Goal: Find specific page/section: Find specific page/section

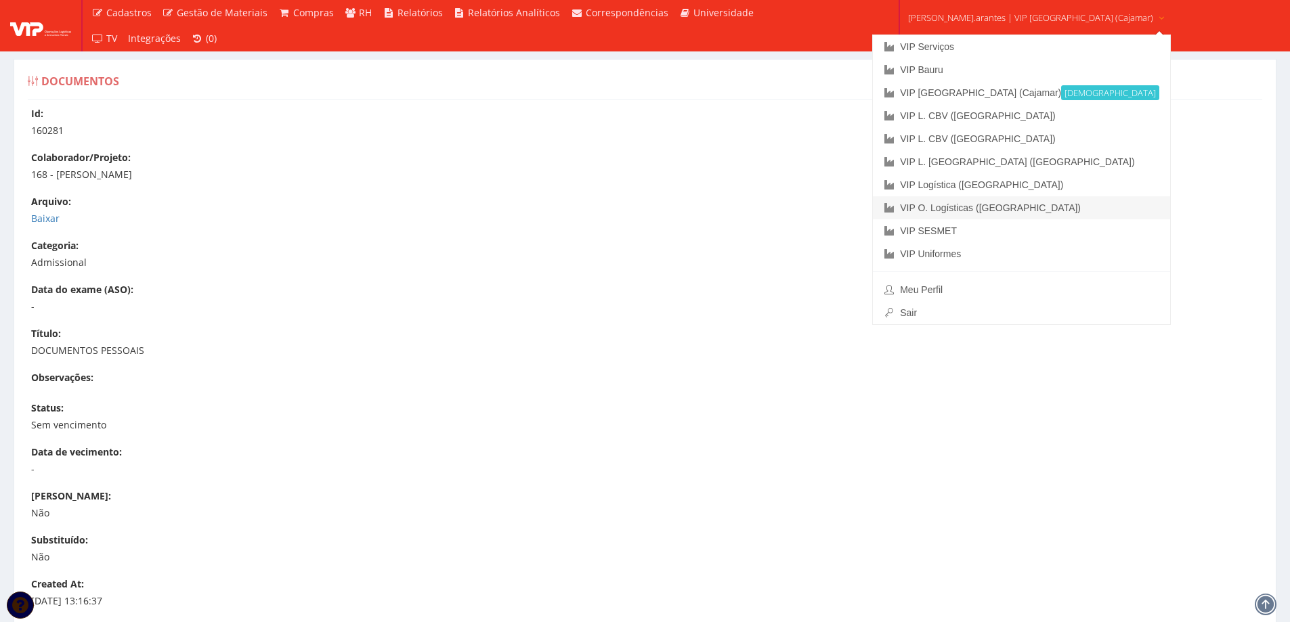
click at [942, 199] on link "VIP O. Logísticas ([GEOGRAPHIC_DATA])" at bounding box center [1021, 207] width 297 height 23
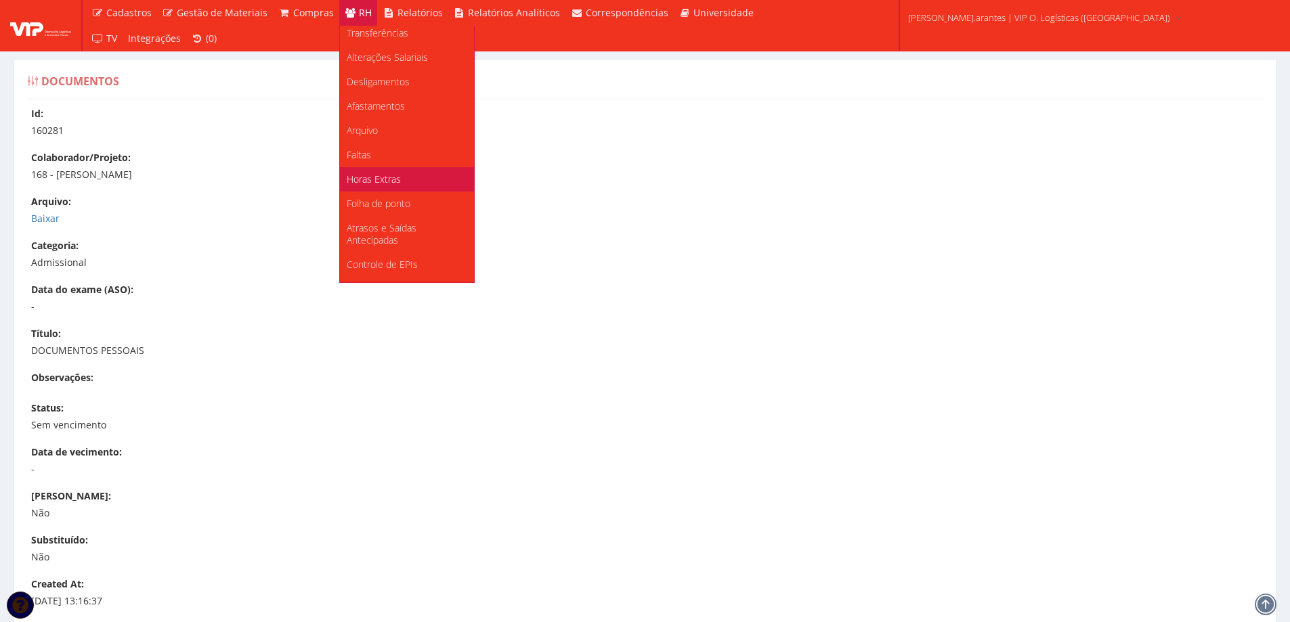
scroll to position [170, 0]
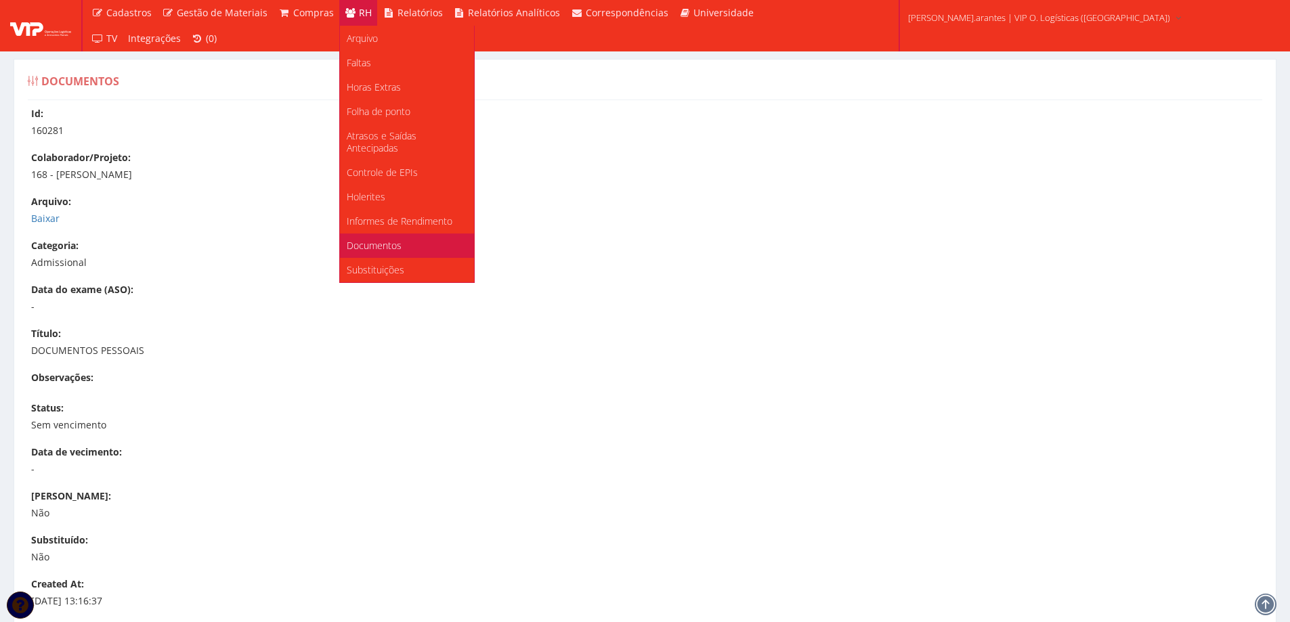
click at [354, 249] on span "Documentos" at bounding box center [374, 245] width 55 height 13
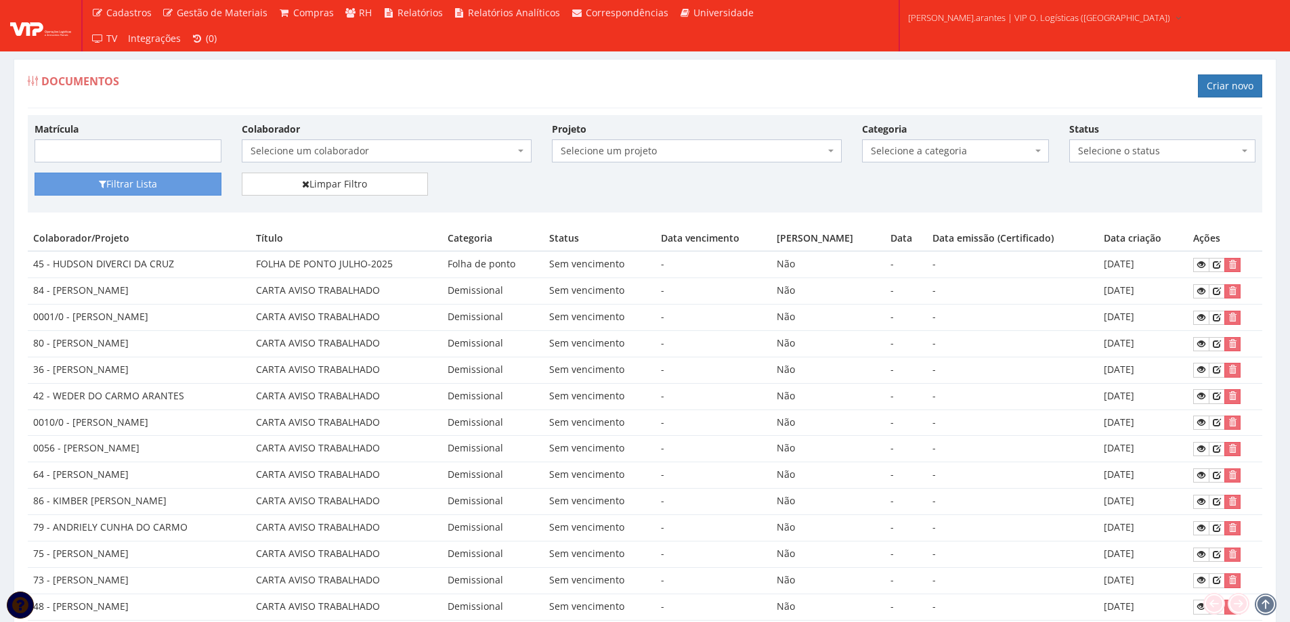
click at [278, 153] on span "Selecione um colaborador" at bounding box center [382, 151] width 264 height 14
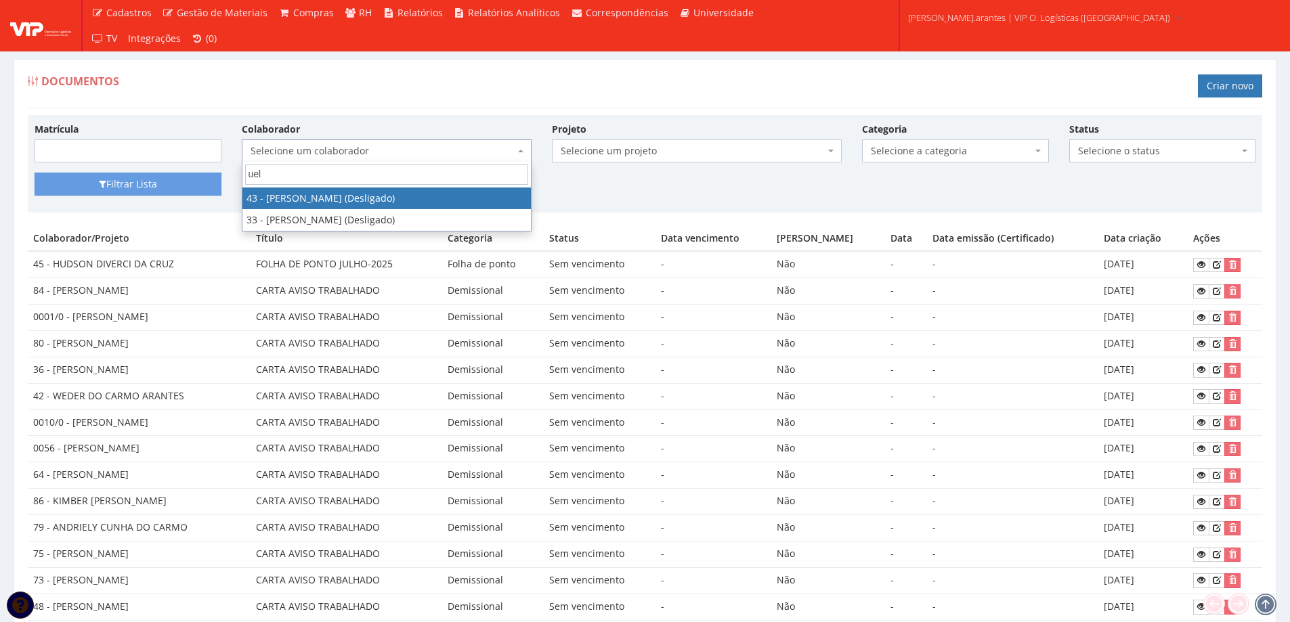
type input "ueli"
select select "1944"
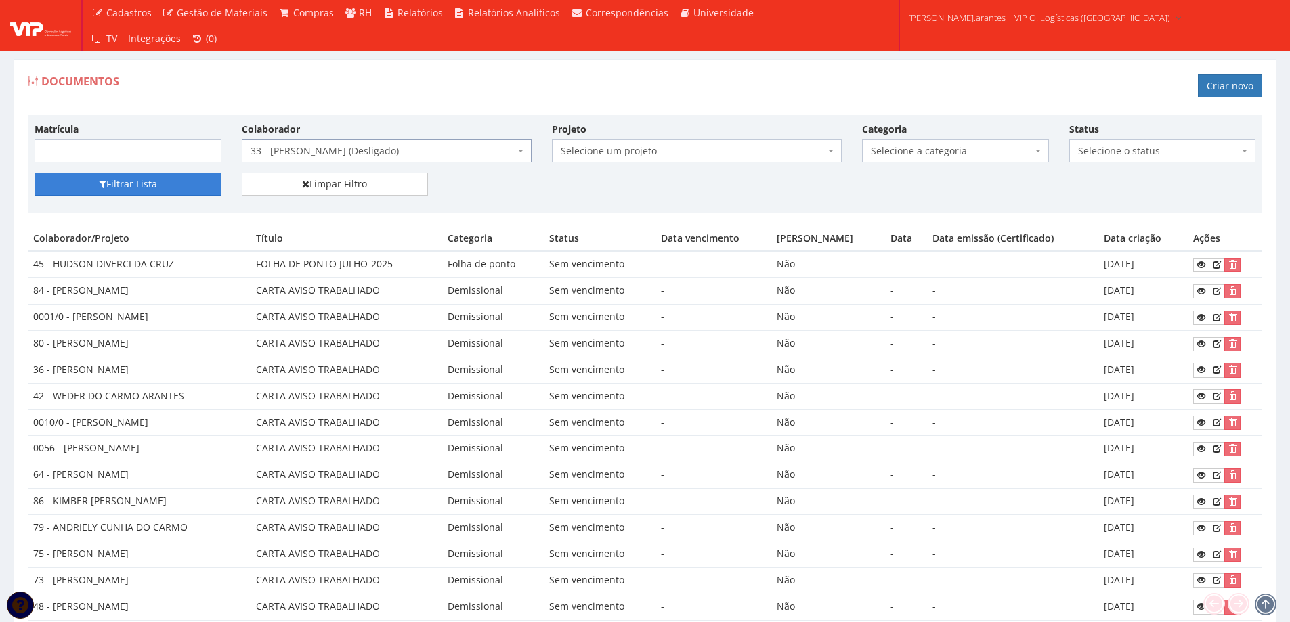
click at [140, 185] on button "Filtrar Lista" at bounding box center [128, 184] width 187 height 23
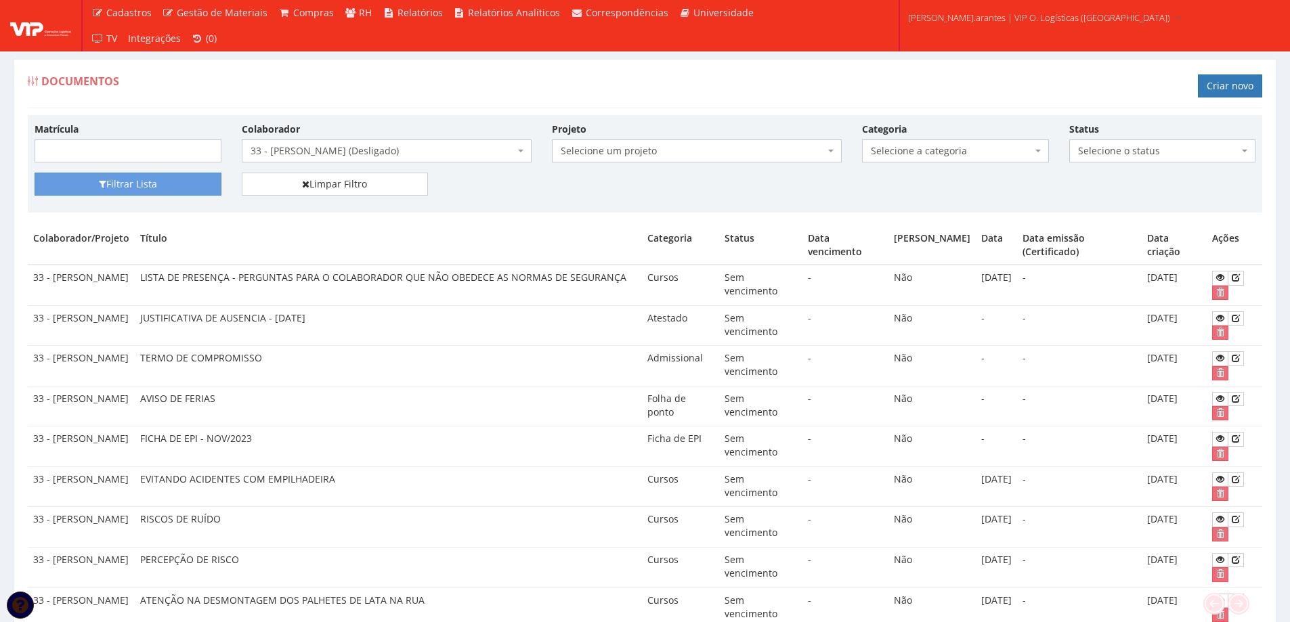
click at [904, 151] on span "Selecione a categoria" at bounding box center [951, 151] width 161 height 14
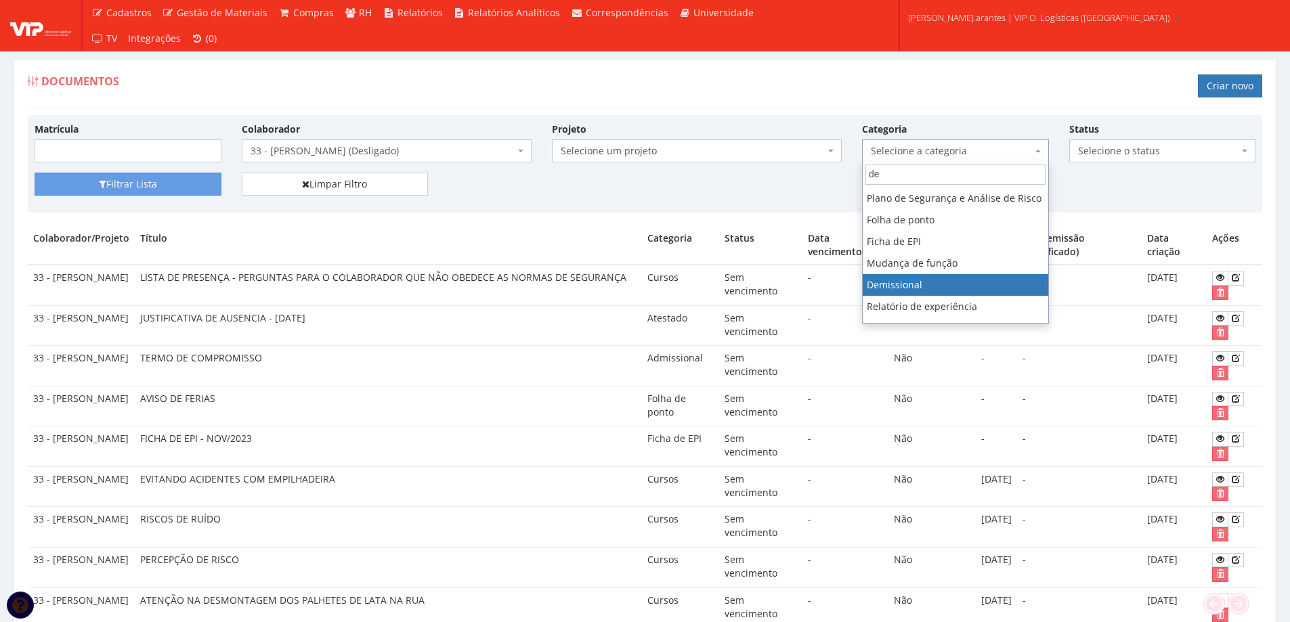
type input "de"
select select "demissional"
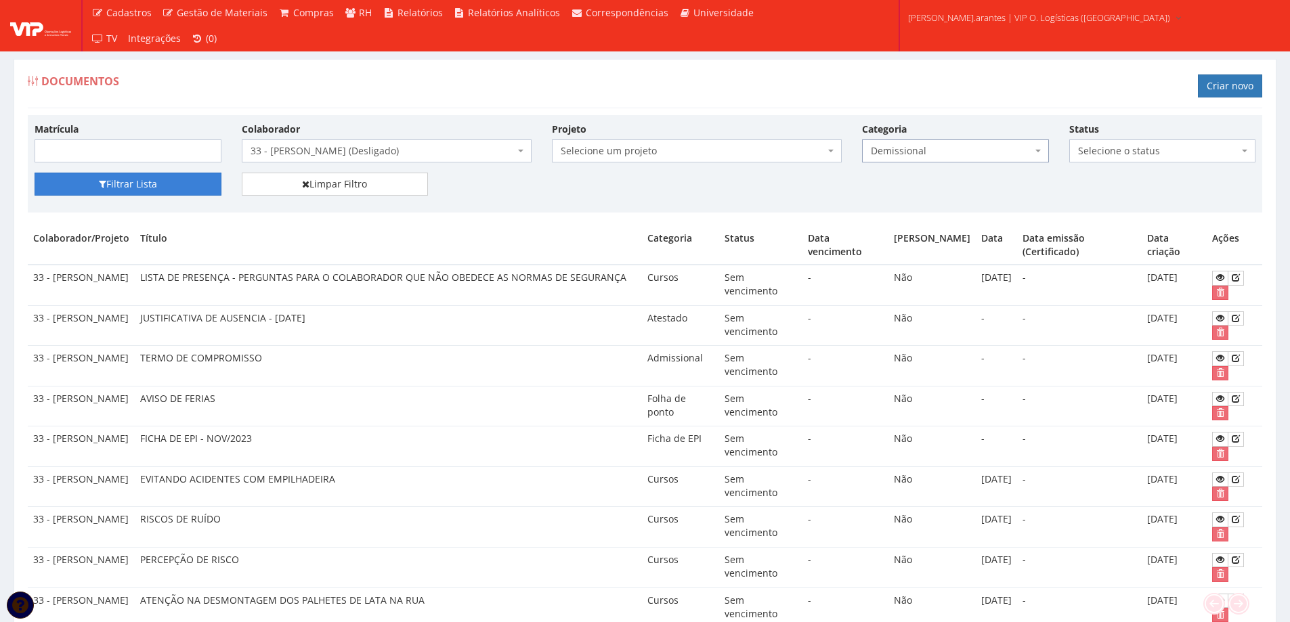
click at [122, 184] on button "Filtrar Lista" at bounding box center [128, 184] width 187 height 23
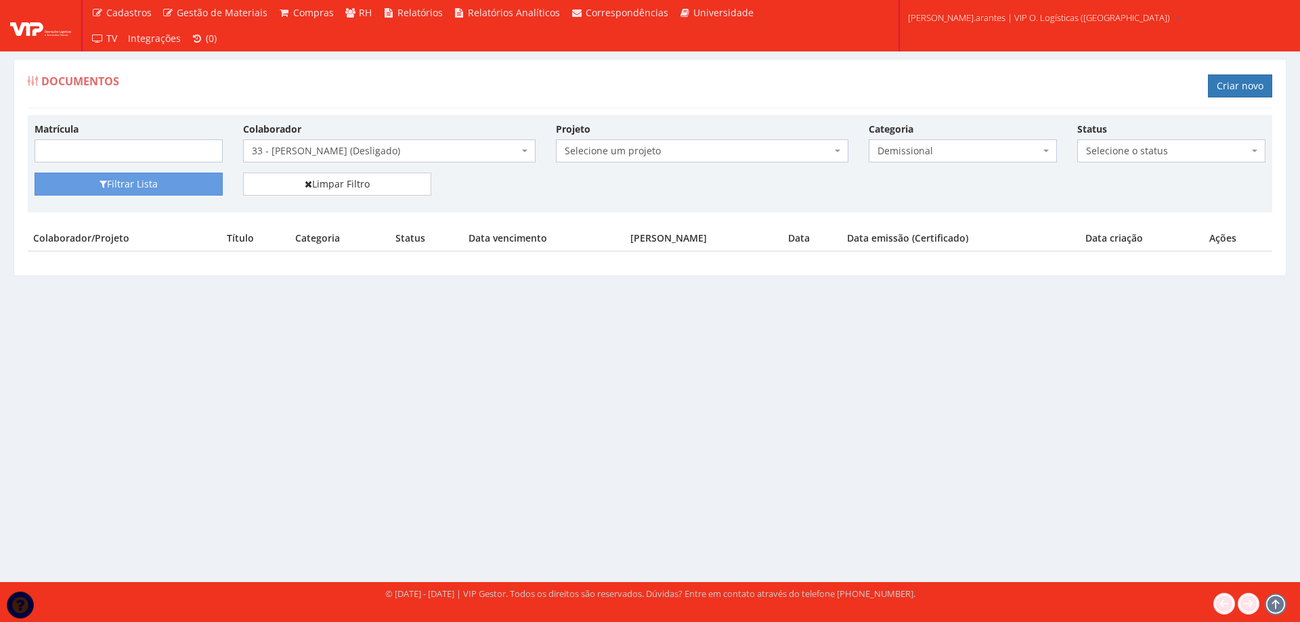
click at [361, 154] on span "33 - [PERSON_NAME] (Desligado)" at bounding box center [385, 151] width 267 height 14
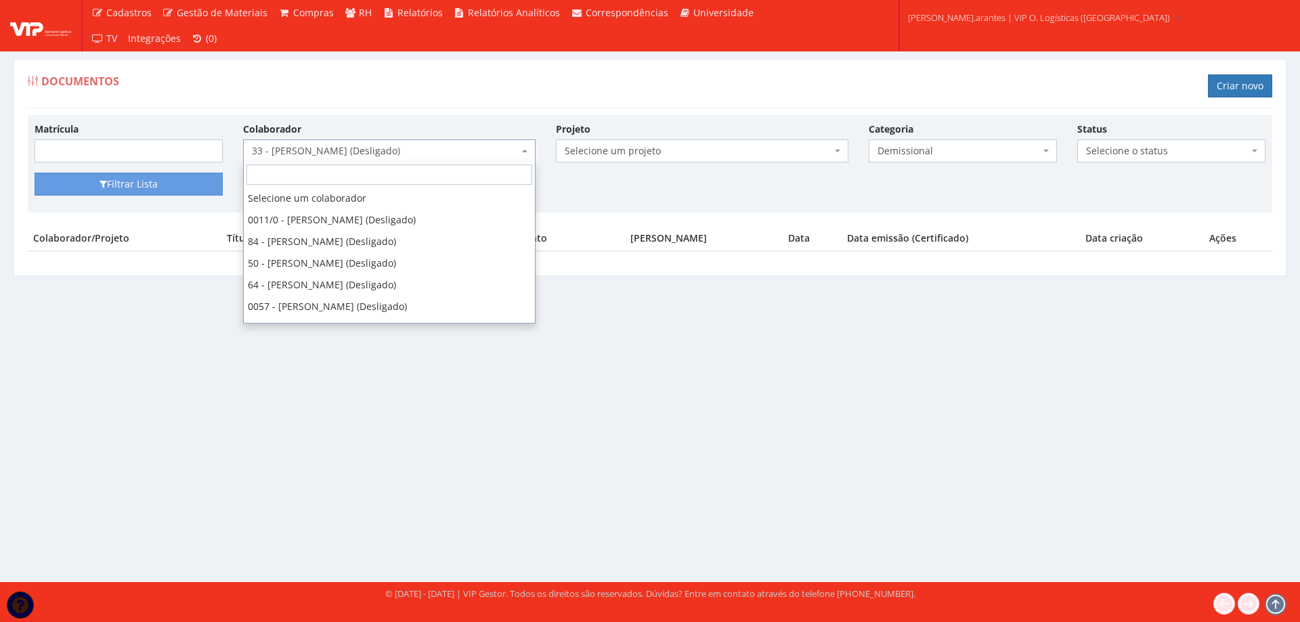
scroll to position [1797, 0]
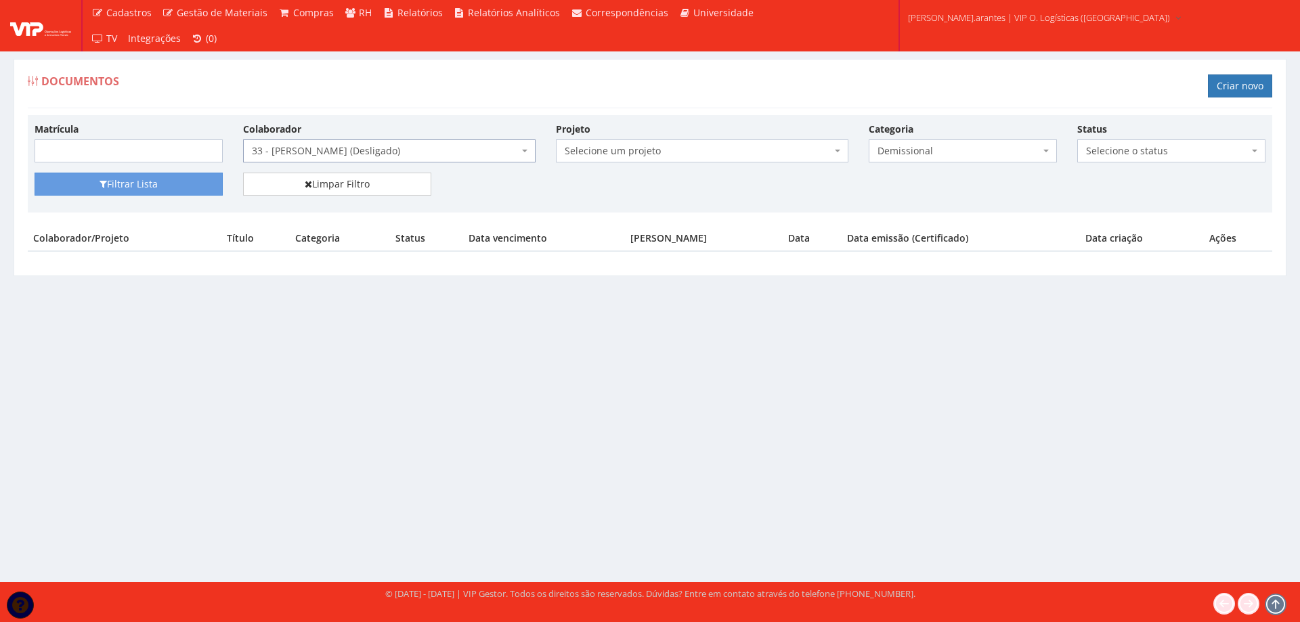
click at [916, 156] on span "Demissional" at bounding box center [958, 151] width 162 height 14
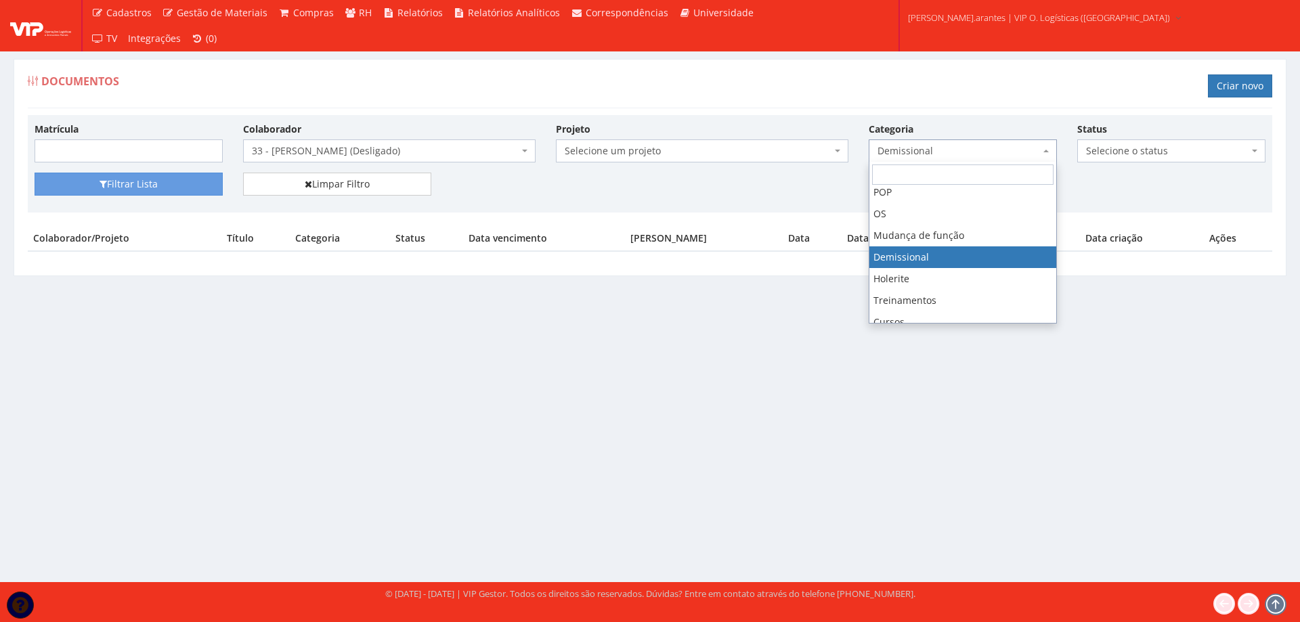
scroll to position [0, 0]
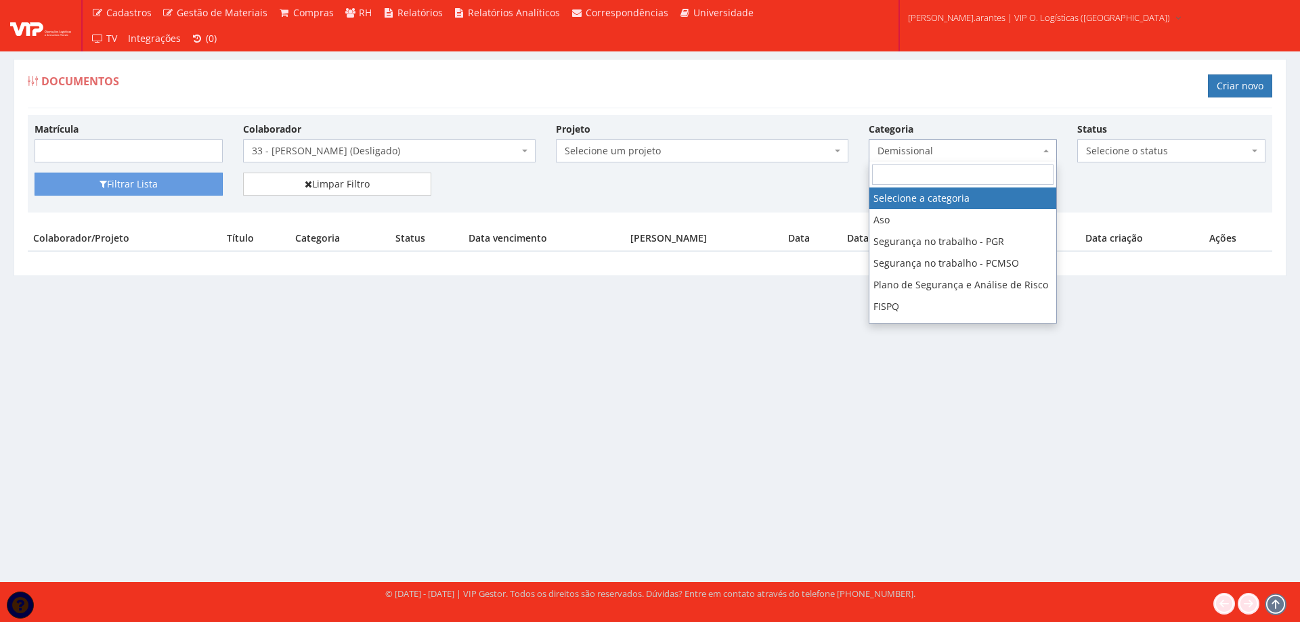
select select
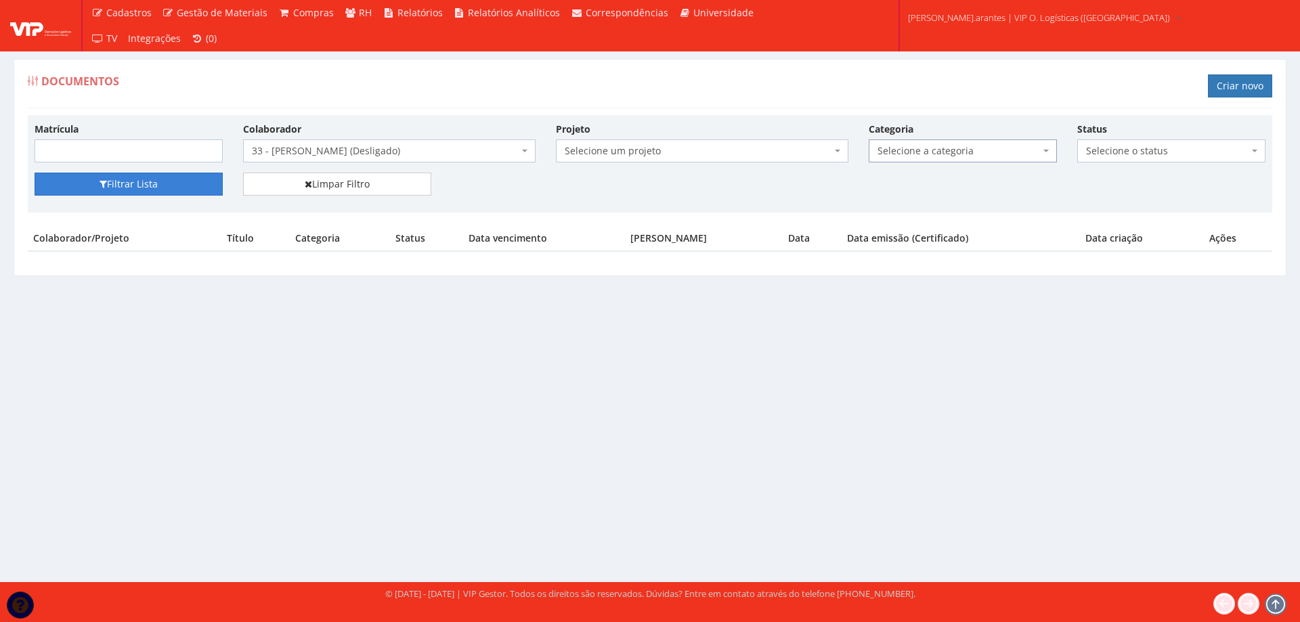
click at [114, 181] on button "Filtrar Lista" at bounding box center [129, 184] width 188 height 23
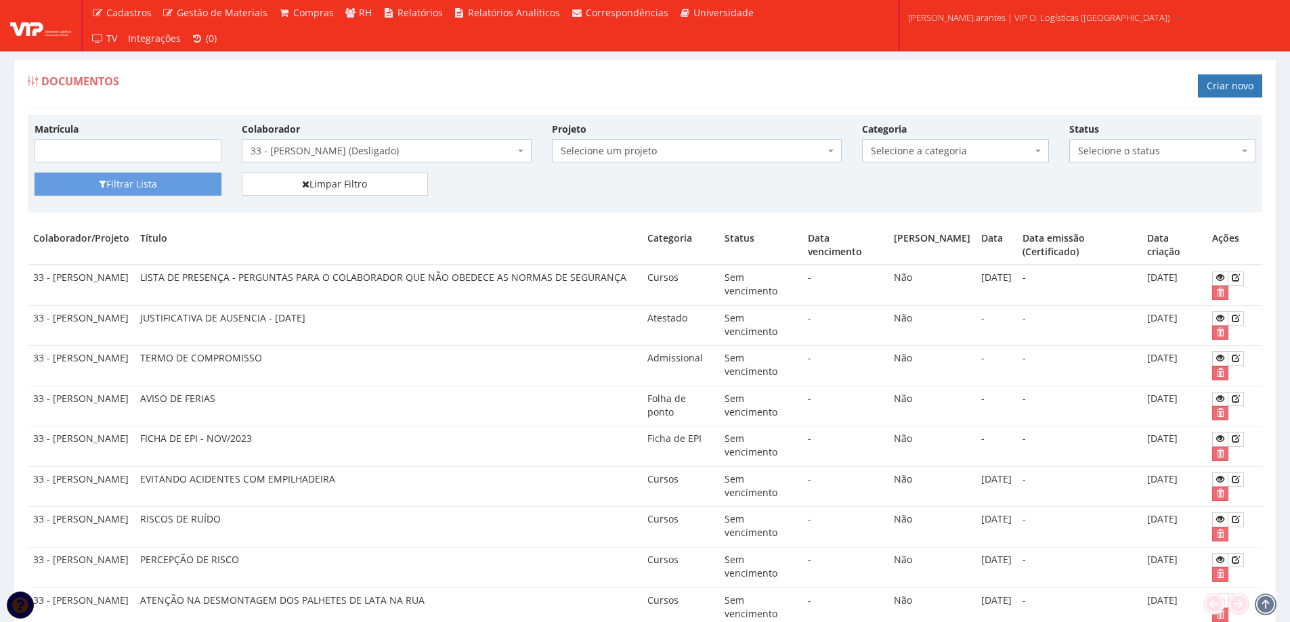
drag, startPoint x: 53, startPoint y: 276, endPoint x: 84, endPoint y: 291, distance: 34.2
click at [84, 291] on td "33 - [PERSON_NAME]" at bounding box center [81, 285] width 107 height 41
copy td "[PERSON_NAME]"
